Goal: Task Accomplishment & Management: Use online tool/utility

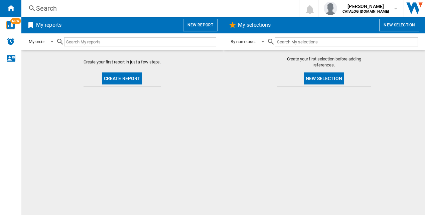
click at [192, 22] on button "New report" at bounding box center [200, 25] width 34 height 13
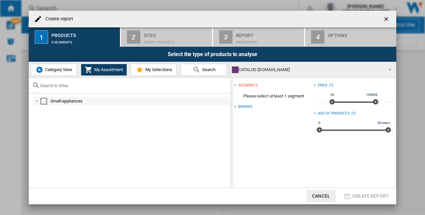
click at [45, 100] on div "Select" at bounding box center [43, 101] width 7 height 7
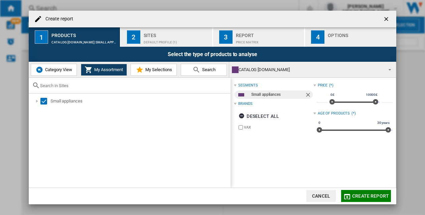
click at [151, 34] on div "Sites" at bounding box center [177, 33] width 66 height 7
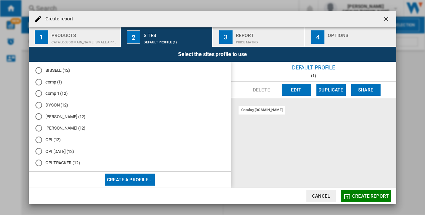
scroll to position [36, 0]
click at [63, 153] on md-radio-button "OPI TRACKER (12)" at bounding box center [129, 152] width 189 height 6
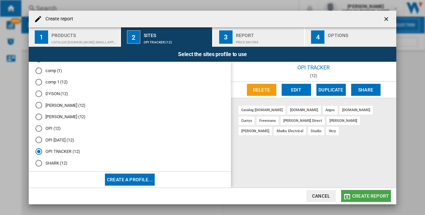
click at [373, 195] on span "Create report" at bounding box center [370, 195] width 37 height 5
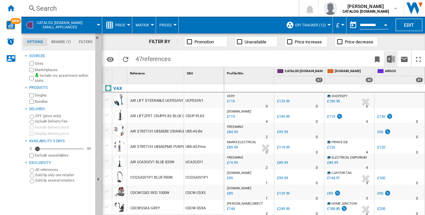
click at [393, 53] on button "Download in Excel" at bounding box center [390, 59] width 13 height 16
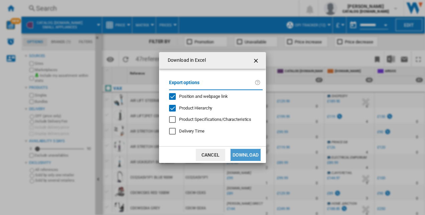
click at [257, 157] on button "Download" at bounding box center [245, 155] width 30 height 12
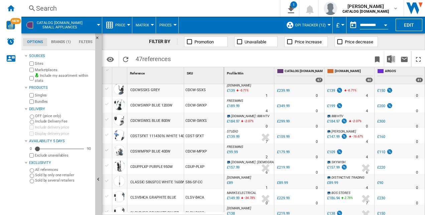
scroll to position [167, 0]
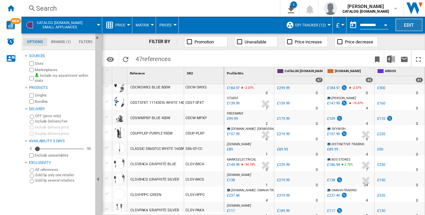
click at [403, 25] on button "Edit" at bounding box center [408, 25] width 27 height 12
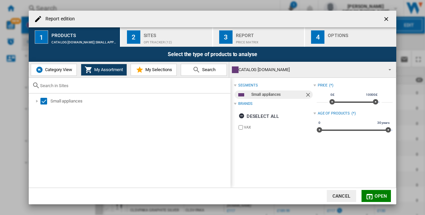
click at [390, 17] on ng-md-icon "getI18NText('BUTTONS.CLOSE_DIALOG')" at bounding box center [387, 20] width 8 height 8
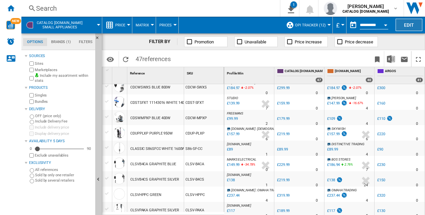
click at [407, 25] on button "Edit" at bounding box center [408, 25] width 27 height 12
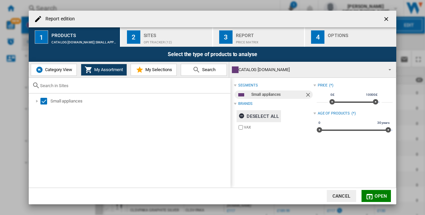
click at [247, 112] on div "Deselect all" at bounding box center [258, 116] width 40 height 12
click at [53, 71] on span "Category View" at bounding box center [57, 69] width 29 height 5
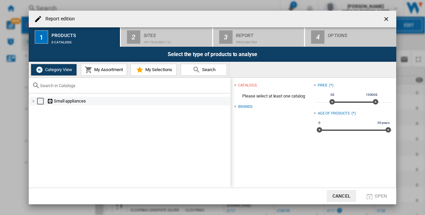
click at [39, 103] on div "Select" at bounding box center [40, 101] width 7 height 7
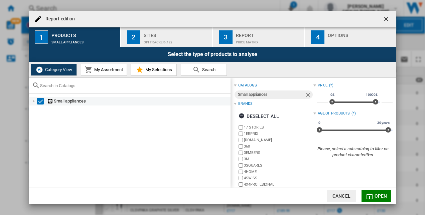
click at [49, 100] on ng-md-icon "Report edition ..." at bounding box center [50, 101] width 7 height 6
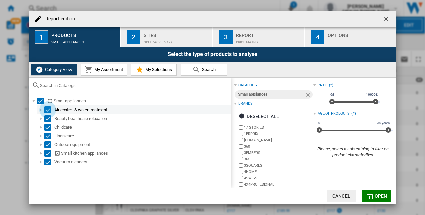
click at [49, 109] on div "Select" at bounding box center [47, 110] width 7 height 7
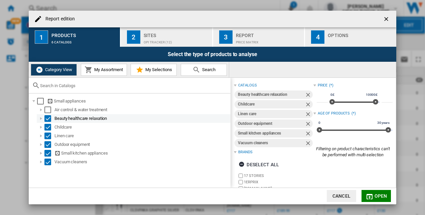
click at [49, 118] on div "Select" at bounding box center [47, 118] width 7 height 7
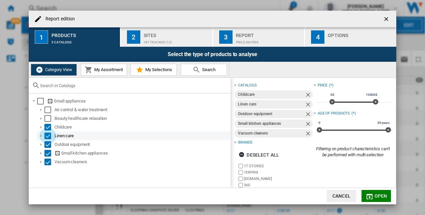
click at [45, 137] on div "Select" at bounding box center [47, 136] width 7 height 7
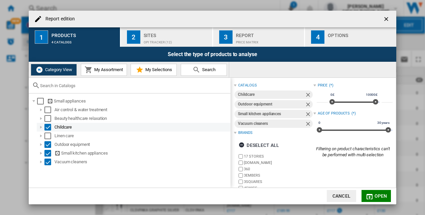
click at [47, 127] on div "Select" at bounding box center [47, 127] width 7 height 7
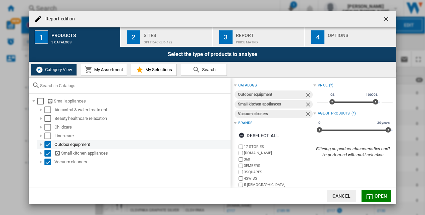
click at [49, 145] on div "Select" at bounding box center [47, 144] width 7 height 7
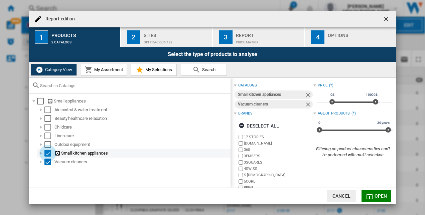
click at [50, 153] on div "Select" at bounding box center [47, 153] width 7 height 7
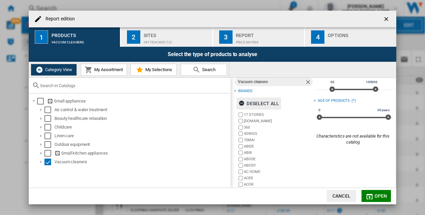
scroll to position [0, 0]
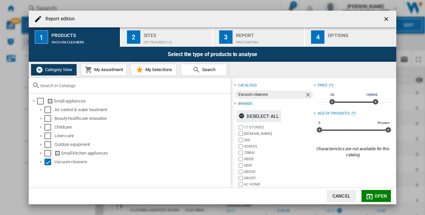
click at [260, 112] on div "Deselect all" at bounding box center [258, 116] width 40 height 12
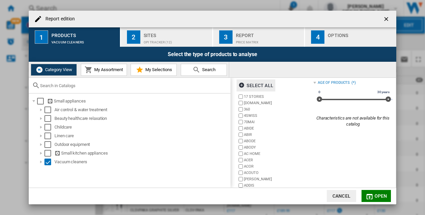
scroll to position [46, 0]
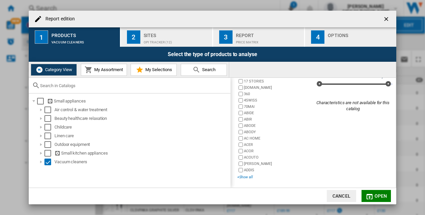
click at [247, 176] on div "+Show all" at bounding box center [275, 177] width 76 height 5
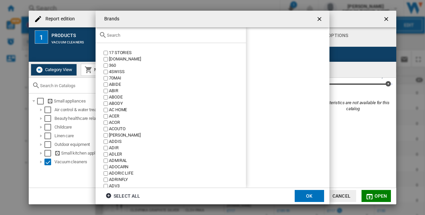
click at [137, 39] on div at bounding box center [171, 35] width 150 height 16
click at [133, 35] on input "text" at bounding box center [175, 35] width 136 height 5
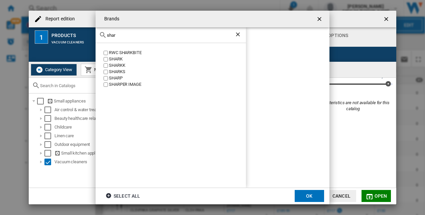
type input "shar"
click at [110, 58] on div "SHARK" at bounding box center [177, 59] width 137 height 6
click at [313, 191] on button "OK" at bounding box center [309, 196] width 29 height 12
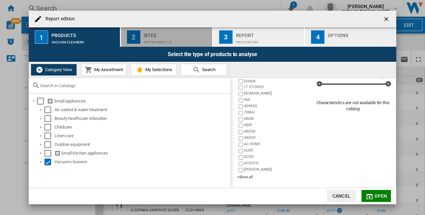
click at [171, 39] on div "OPI TRACKER (12)" at bounding box center [177, 40] width 66 height 7
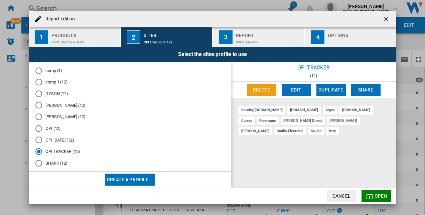
scroll to position [55, 0]
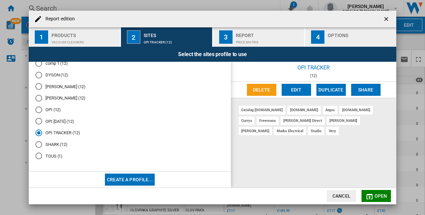
click at [56, 144] on md-radio-button "SHARK (12)" at bounding box center [129, 144] width 189 height 6
click at [377, 195] on span "Open" at bounding box center [380, 195] width 13 height 5
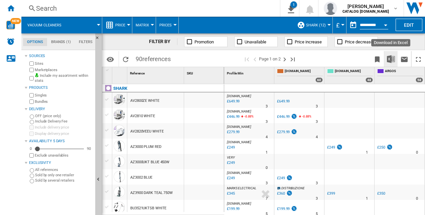
click at [390, 57] on img "Download in Excel" at bounding box center [391, 59] width 8 height 8
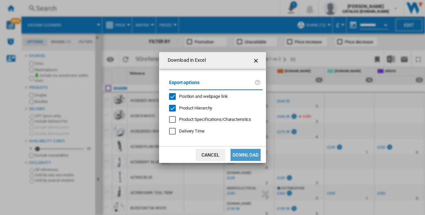
click at [250, 153] on button "Download" at bounding box center [245, 155] width 30 height 12
